Goal: Browse casually: Explore the website without a specific task or goal

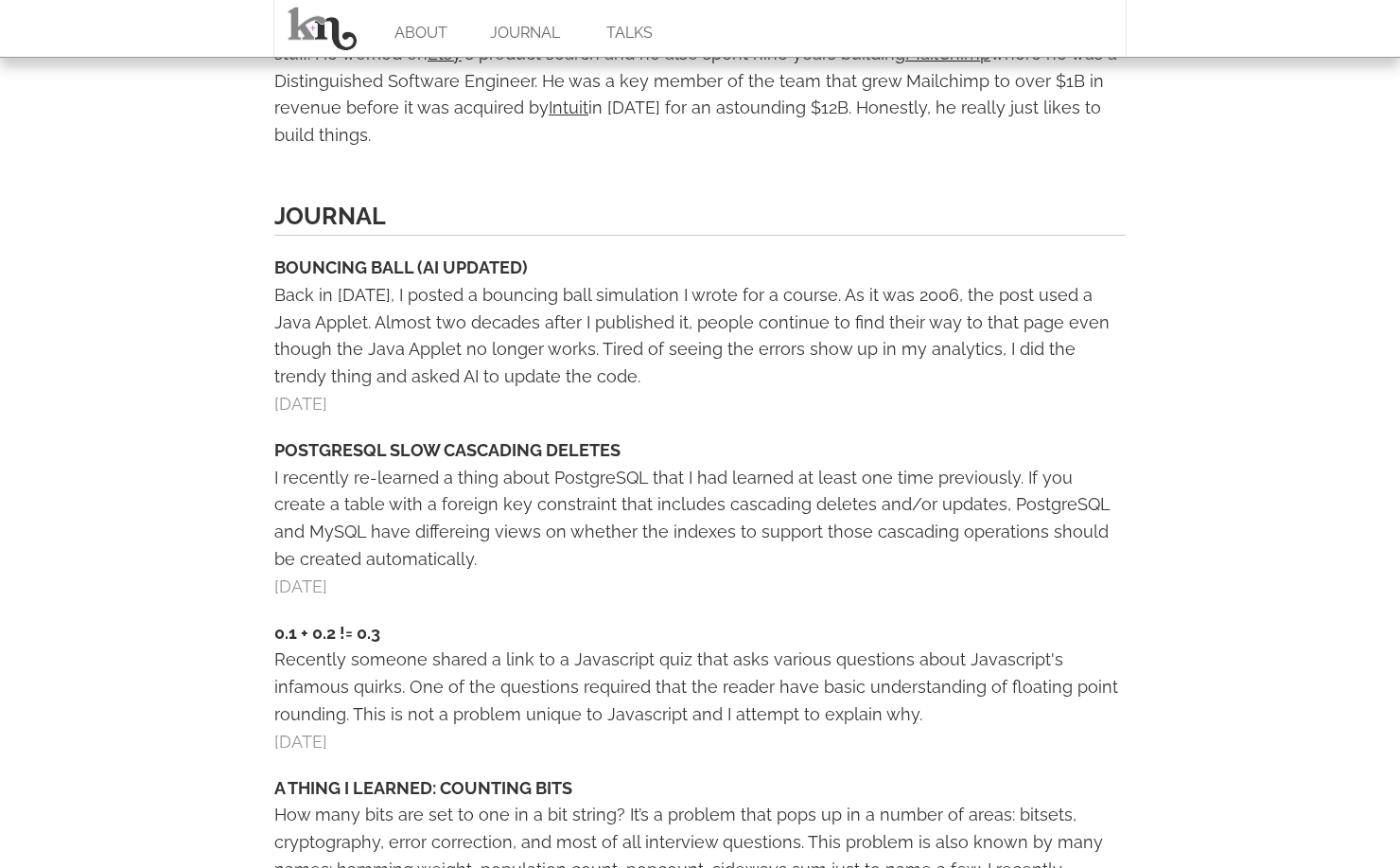
scroll to position [766, 0]
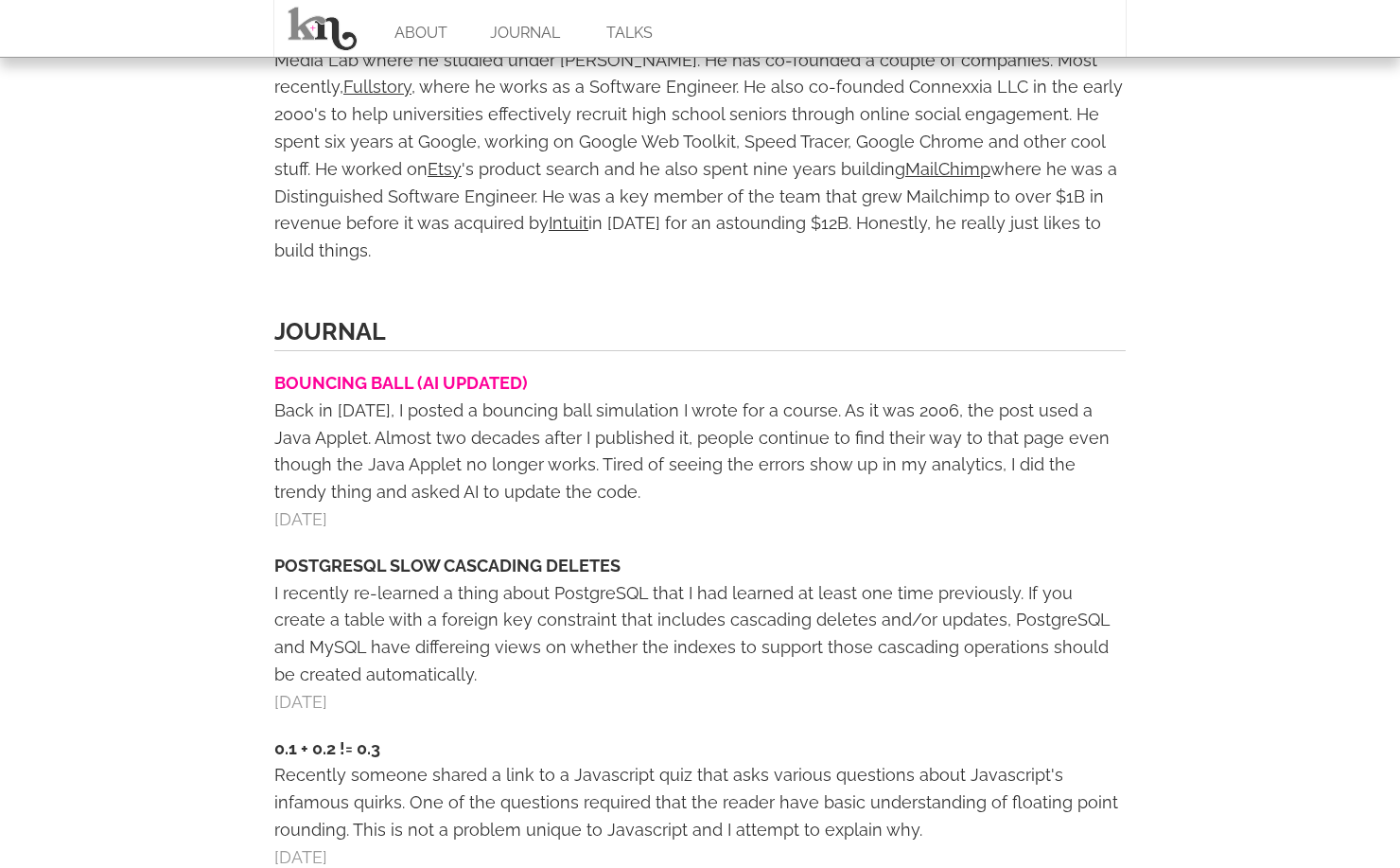
click at [496, 373] on link "BOUNCING BALL (AI UPDATED)" at bounding box center [401, 382] width 253 height 20
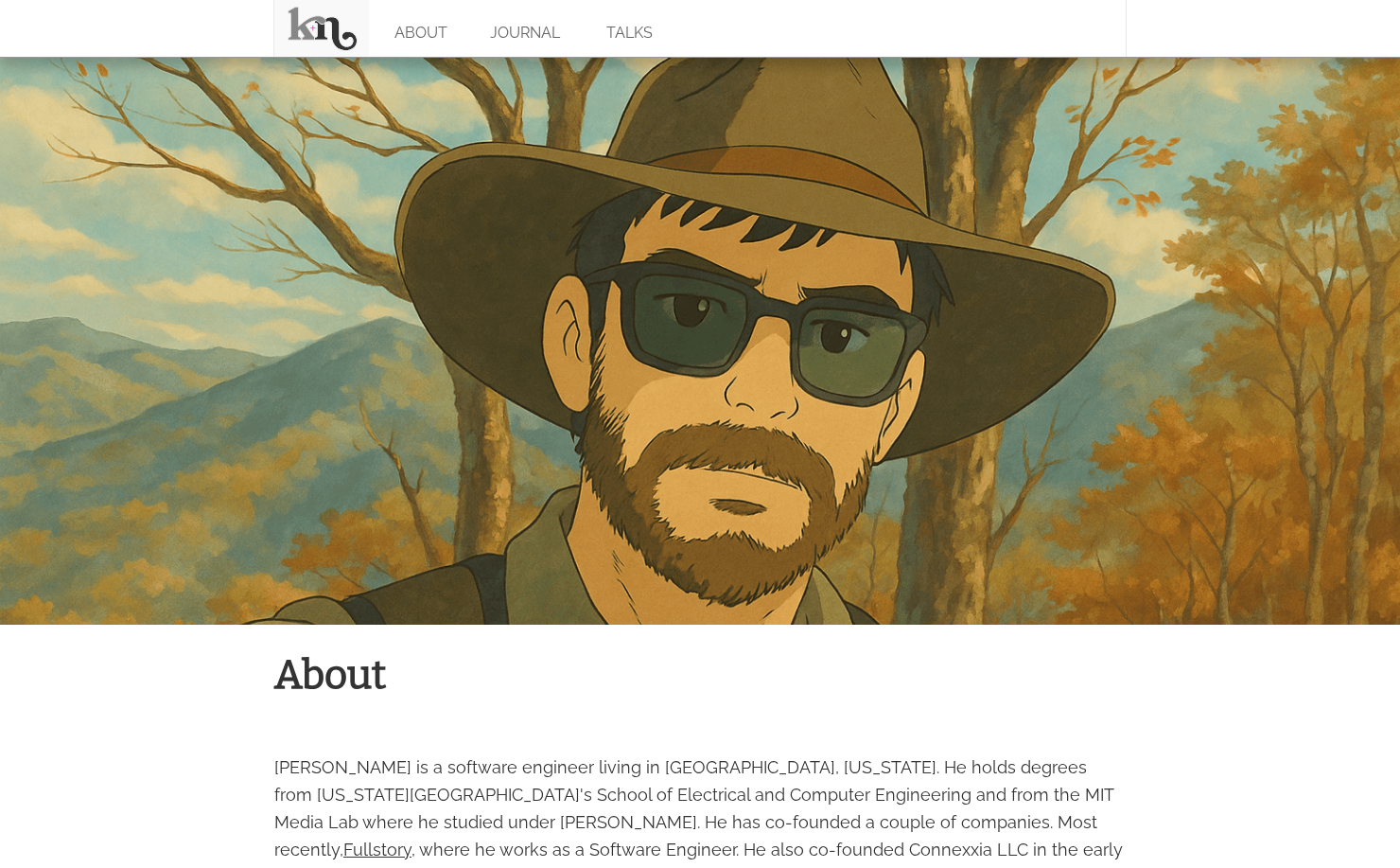
click at [310, 17] on link at bounding box center [321, 29] width 94 height 57
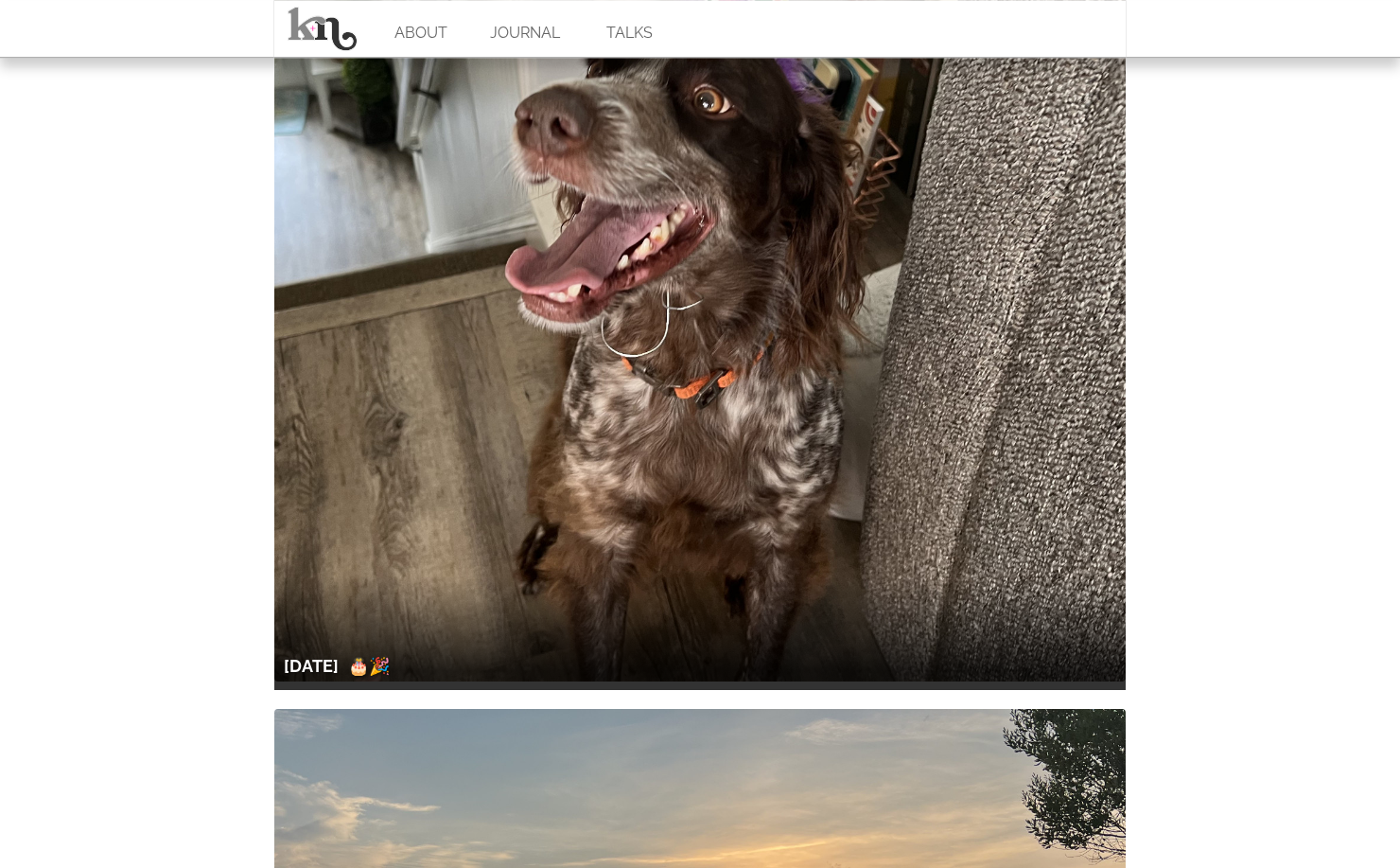
scroll to position [3005, 0]
